Goal: Find specific page/section: Find specific page/section

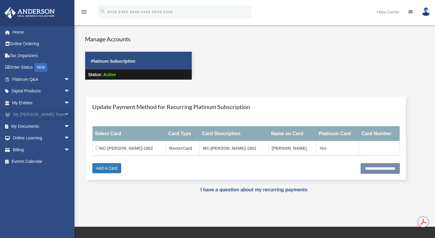
click at [26, 115] on link "My [PERSON_NAME] Team arrow_drop_down" at bounding box center [41, 115] width 75 height 12
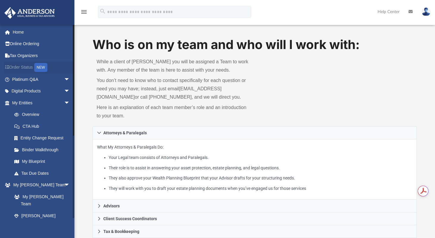
click at [30, 68] on link "Order Status NEW" at bounding box center [41, 68] width 75 height 12
click at [64, 80] on span "arrow_drop_down" at bounding box center [70, 80] width 12 height 12
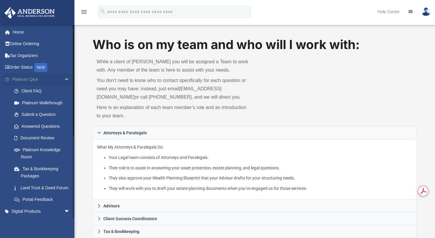
click at [64, 80] on span "arrow_drop_up" at bounding box center [70, 80] width 12 height 12
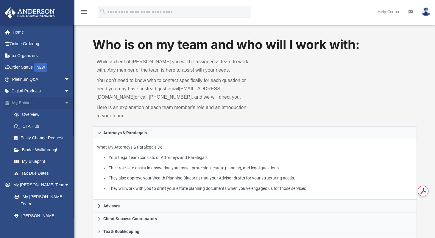
click at [64, 104] on span "arrow_drop_down" at bounding box center [70, 103] width 12 height 12
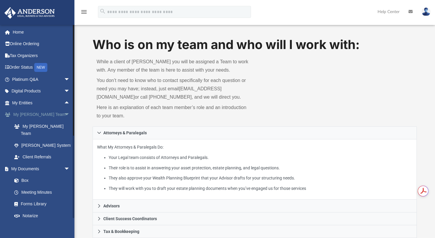
click at [64, 116] on span "arrow_drop_down" at bounding box center [70, 115] width 12 height 12
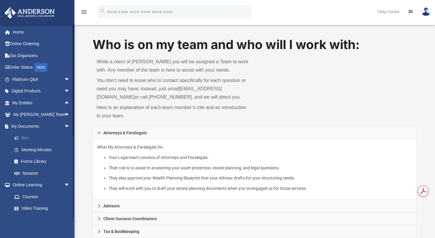
click at [25, 138] on link "Box" at bounding box center [43, 138] width 71 height 12
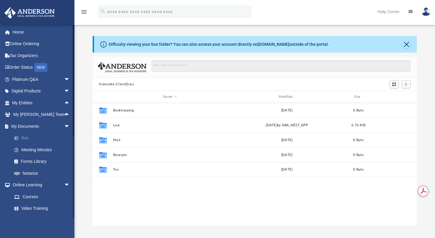
scroll to position [131, 320]
